Goal: Information Seeking & Learning: Learn about a topic

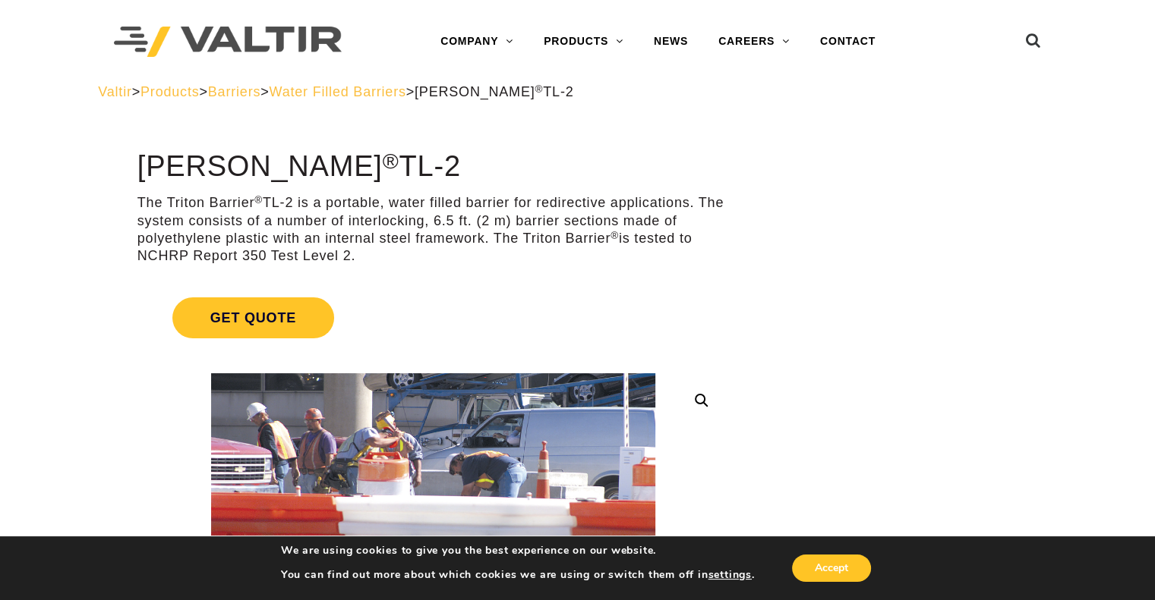
click at [406, 97] on span "Water Filled Barriers" at bounding box center [337, 91] width 137 height 15
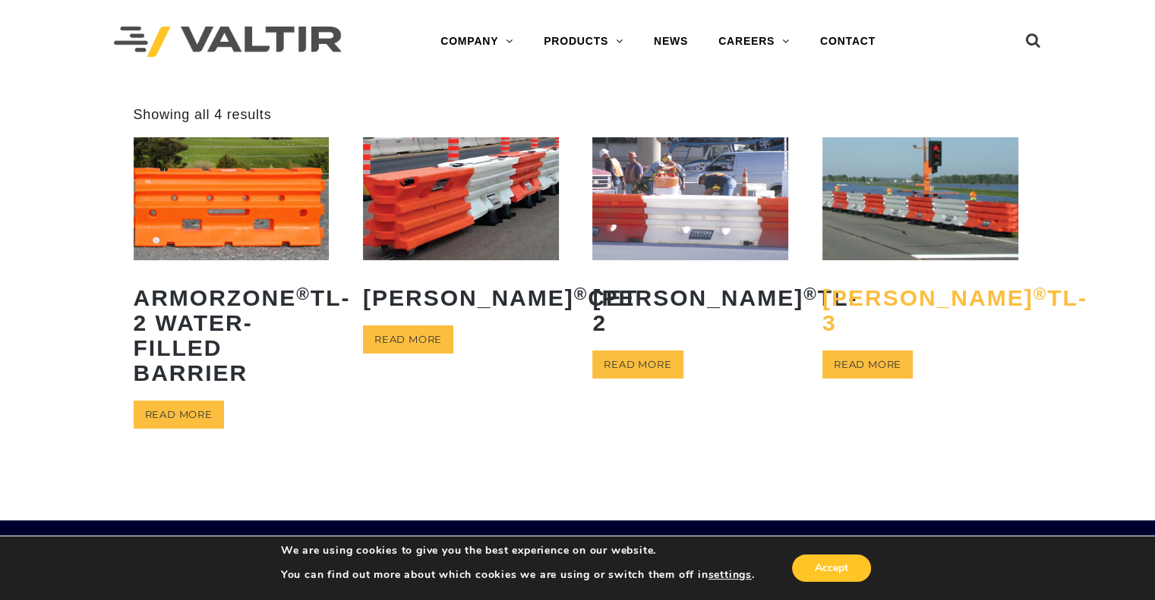
click at [845, 324] on h2 "Triton Barrier ® TL-3" at bounding box center [920, 310] width 196 height 73
click at [668, 210] on img at bounding box center [690, 198] width 196 height 122
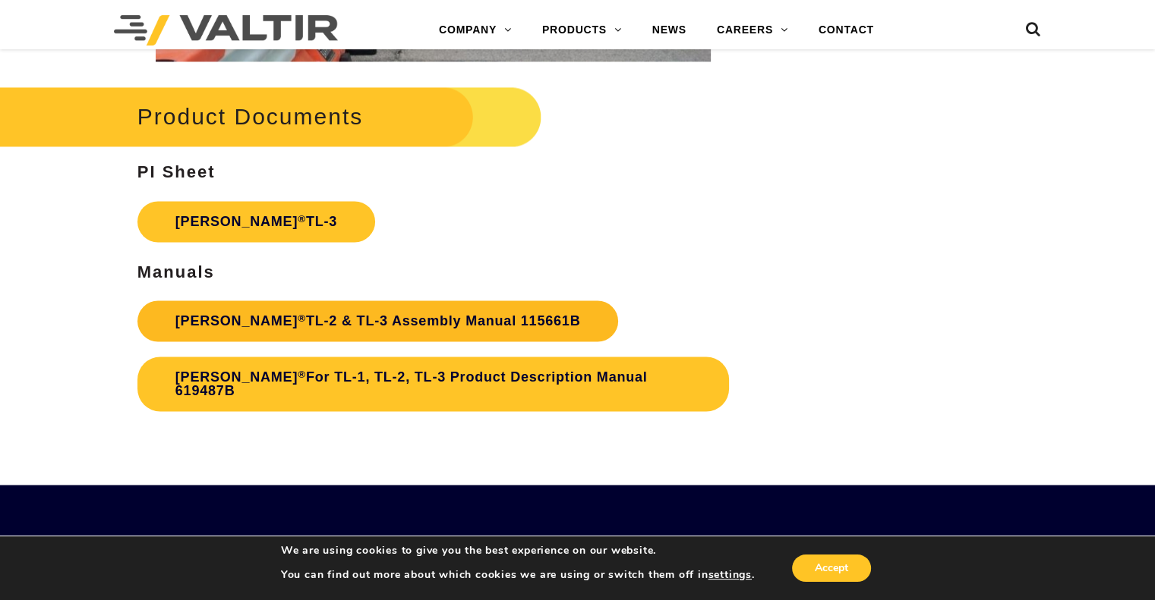
scroll to position [2429, 0]
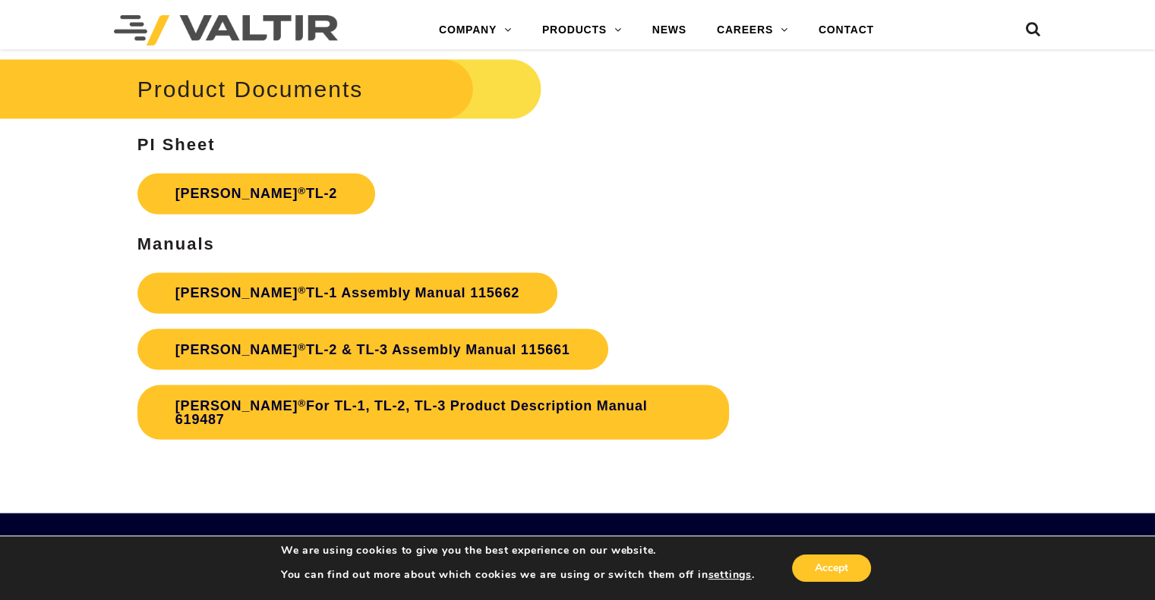
scroll to position [2581, 0]
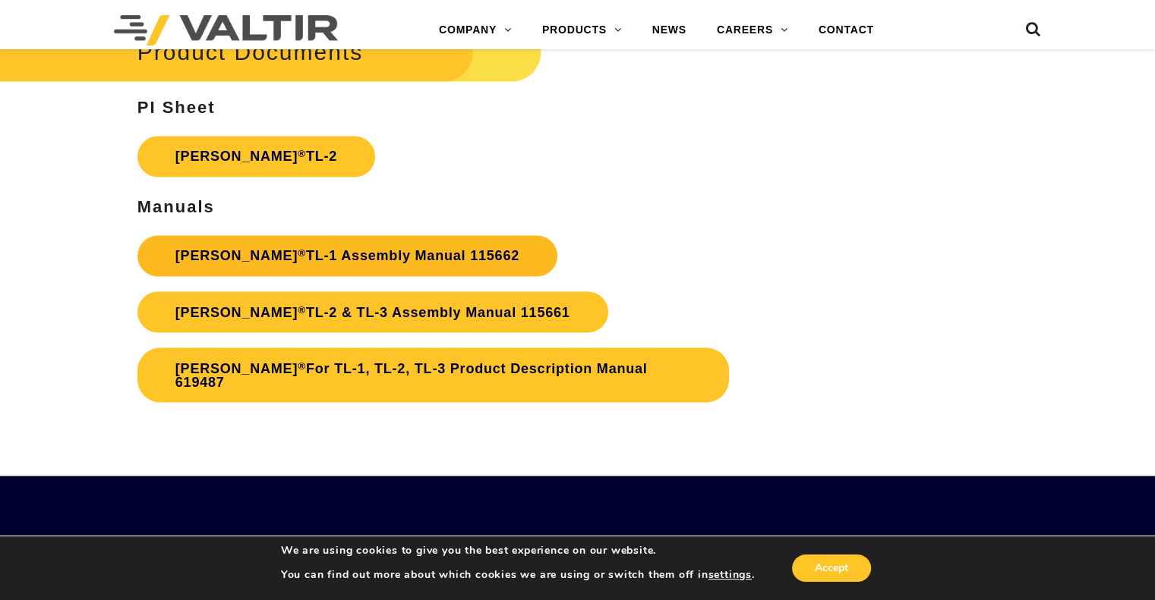
click at [402, 259] on link "Triton Barrier ® TL-1 Assembly Manual 115662" at bounding box center [347, 255] width 420 height 41
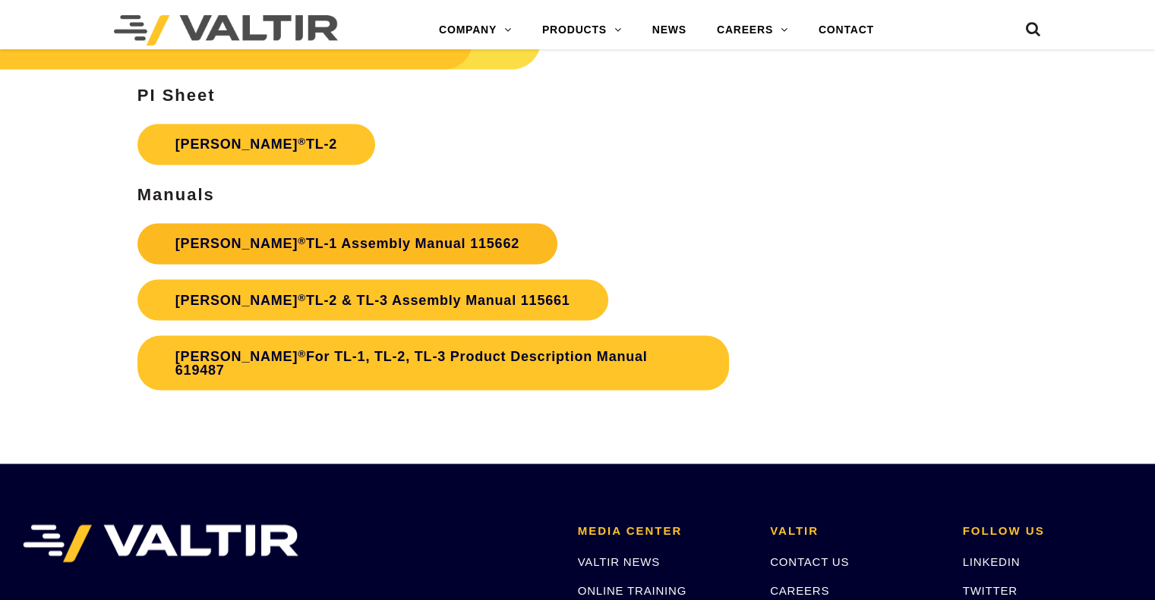
scroll to position [2581, 0]
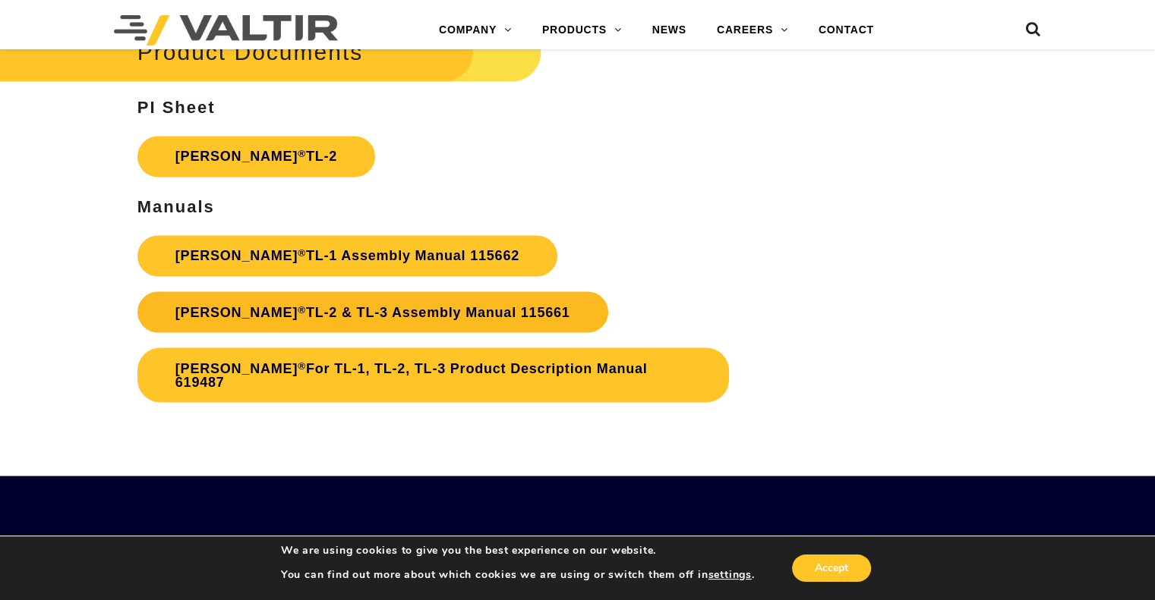
click at [416, 311] on link "Triton Barrier ® TL-2 & TL-3 Assembly Manual 115661" at bounding box center [372, 312] width 471 height 41
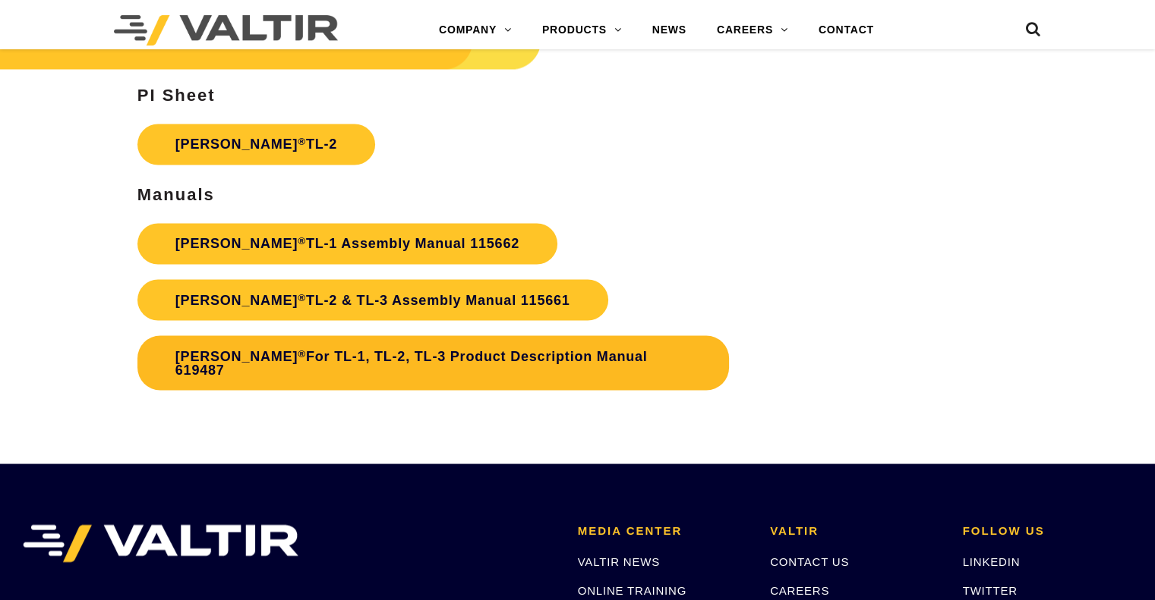
scroll to position [2581, 0]
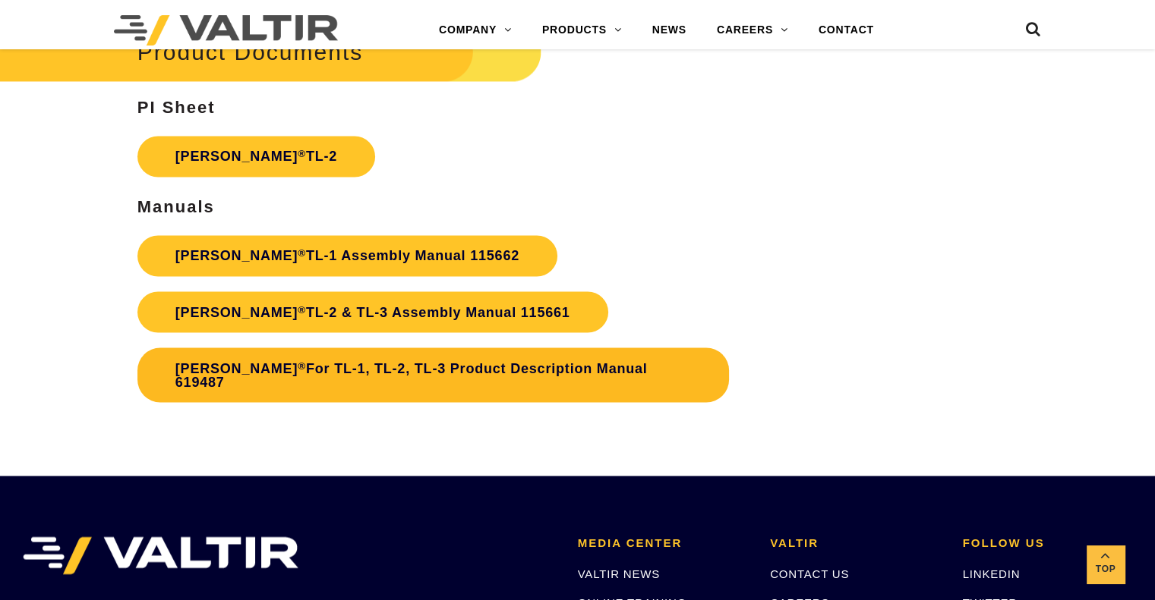
click at [436, 382] on link "Triton Barrier ® For TL-1, TL-2, TL-3 Product Description Manual 619487" at bounding box center [432, 375] width 591 height 55
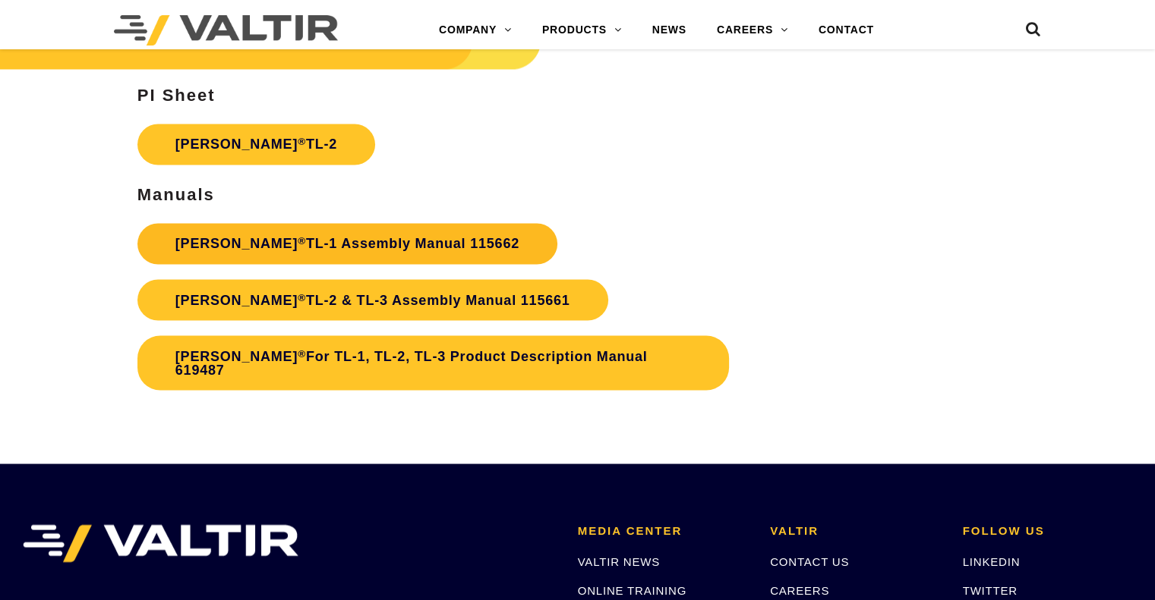
scroll to position [2581, 0]
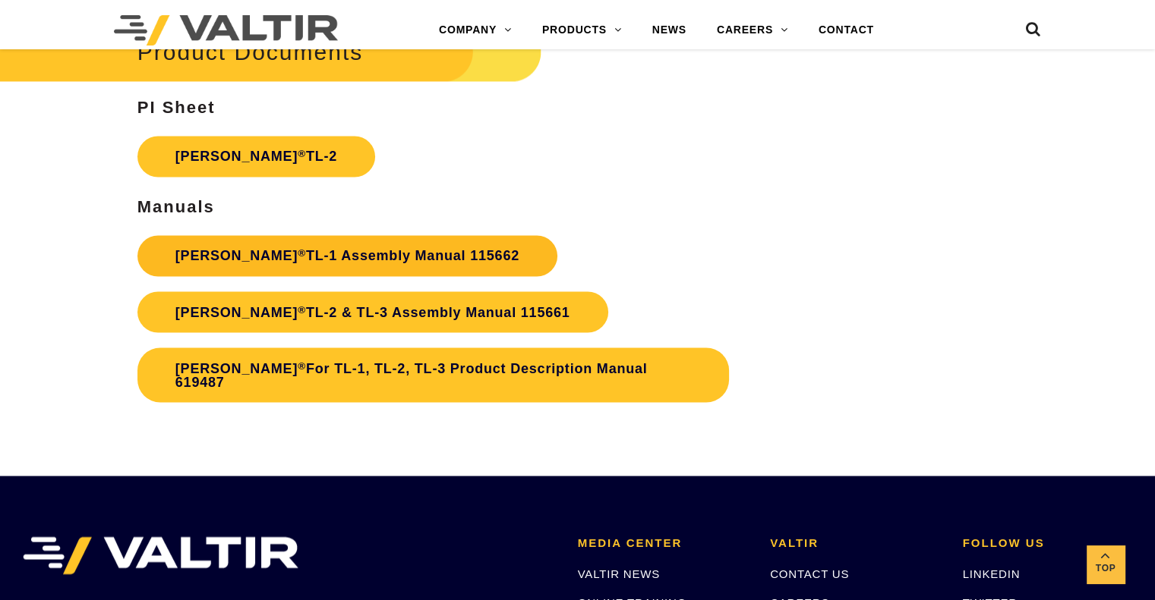
click at [480, 255] on link "Triton Barrier ® TL-1 Assembly Manual 115662" at bounding box center [347, 255] width 420 height 41
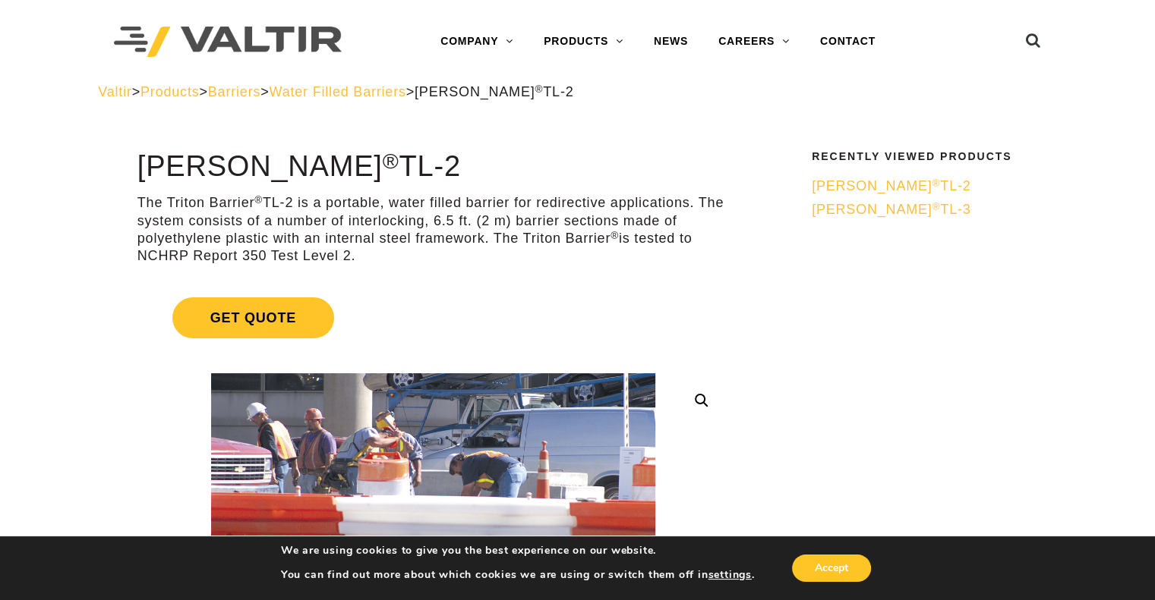
click at [380, 96] on span "Water Filled Barriers" at bounding box center [337, 91] width 137 height 15
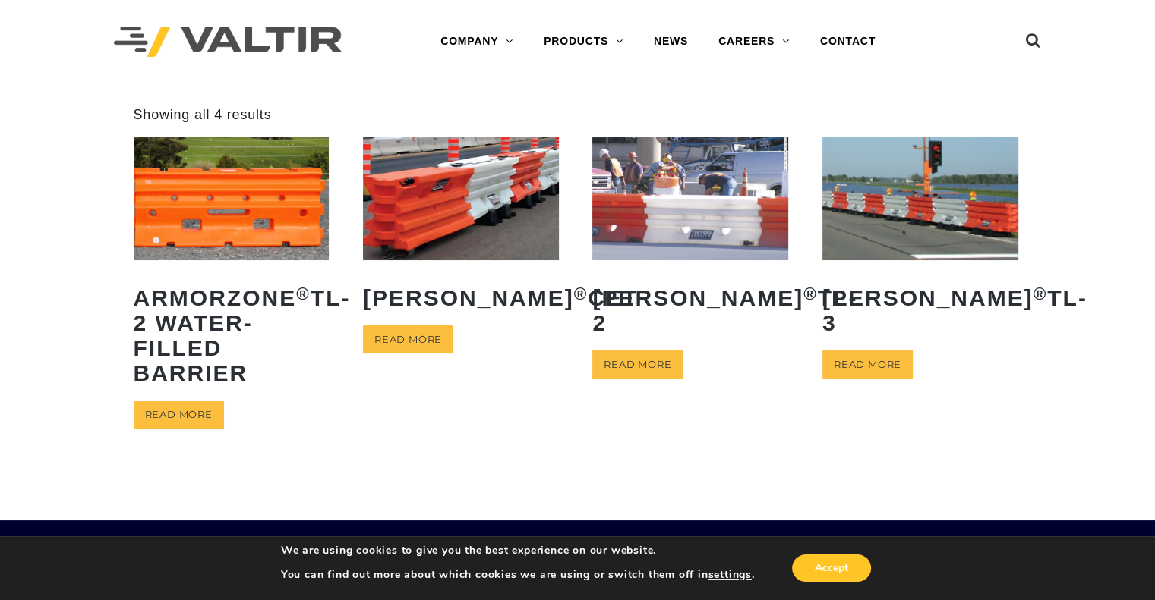
click at [445, 206] on img at bounding box center [461, 198] width 196 height 122
click at [693, 224] on img at bounding box center [690, 198] width 196 height 122
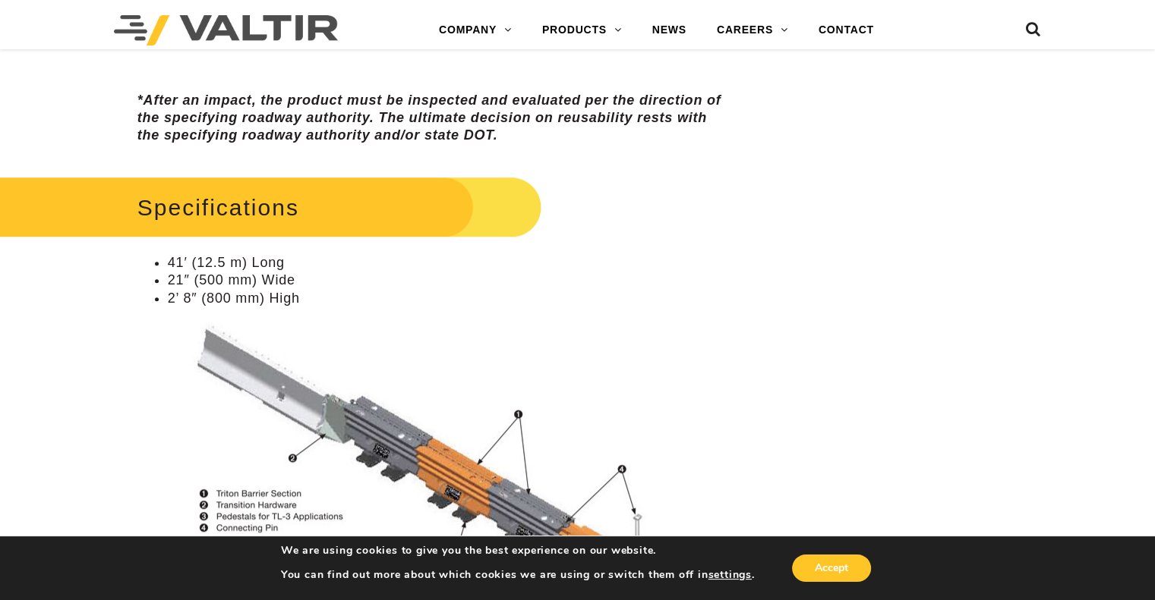
scroll to position [1215, 0]
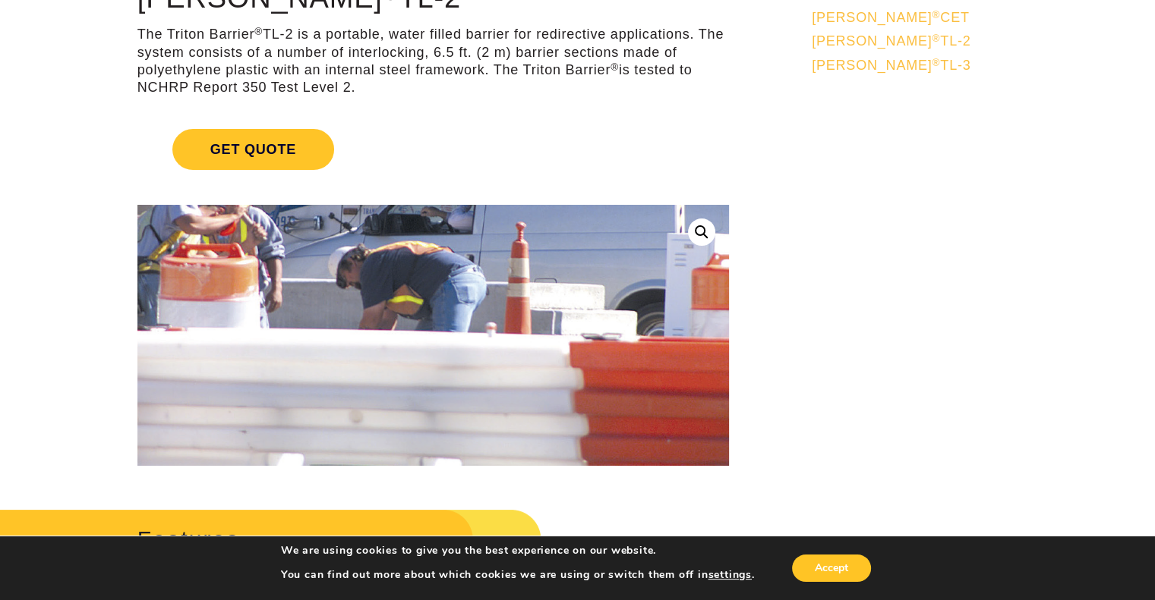
scroll to position [152, 0]
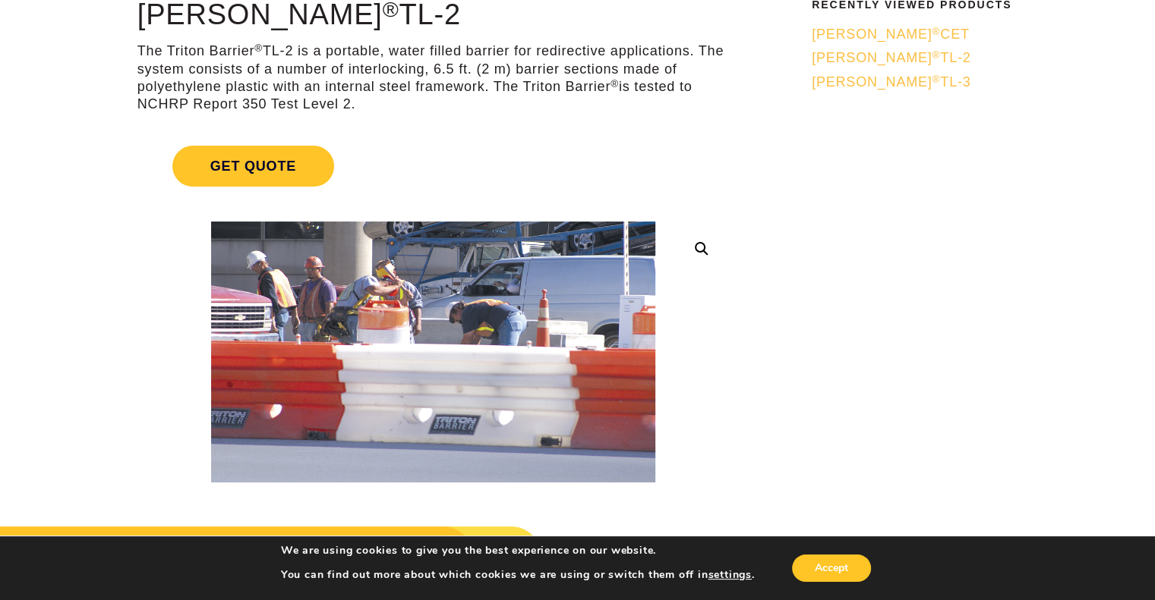
click at [875, 80] on span "Triton Barrier ® TL-3" at bounding box center [891, 81] width 159 height 15
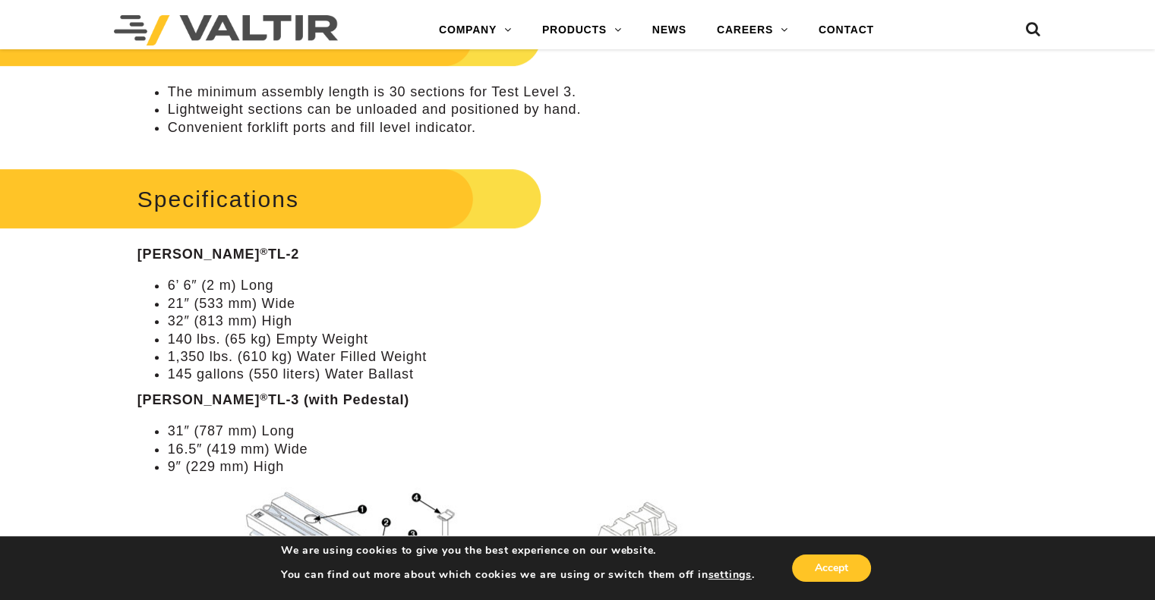
scroll to position [911, 0]
